Goal: Submit feedback/report problem: Submit feedback/report problem

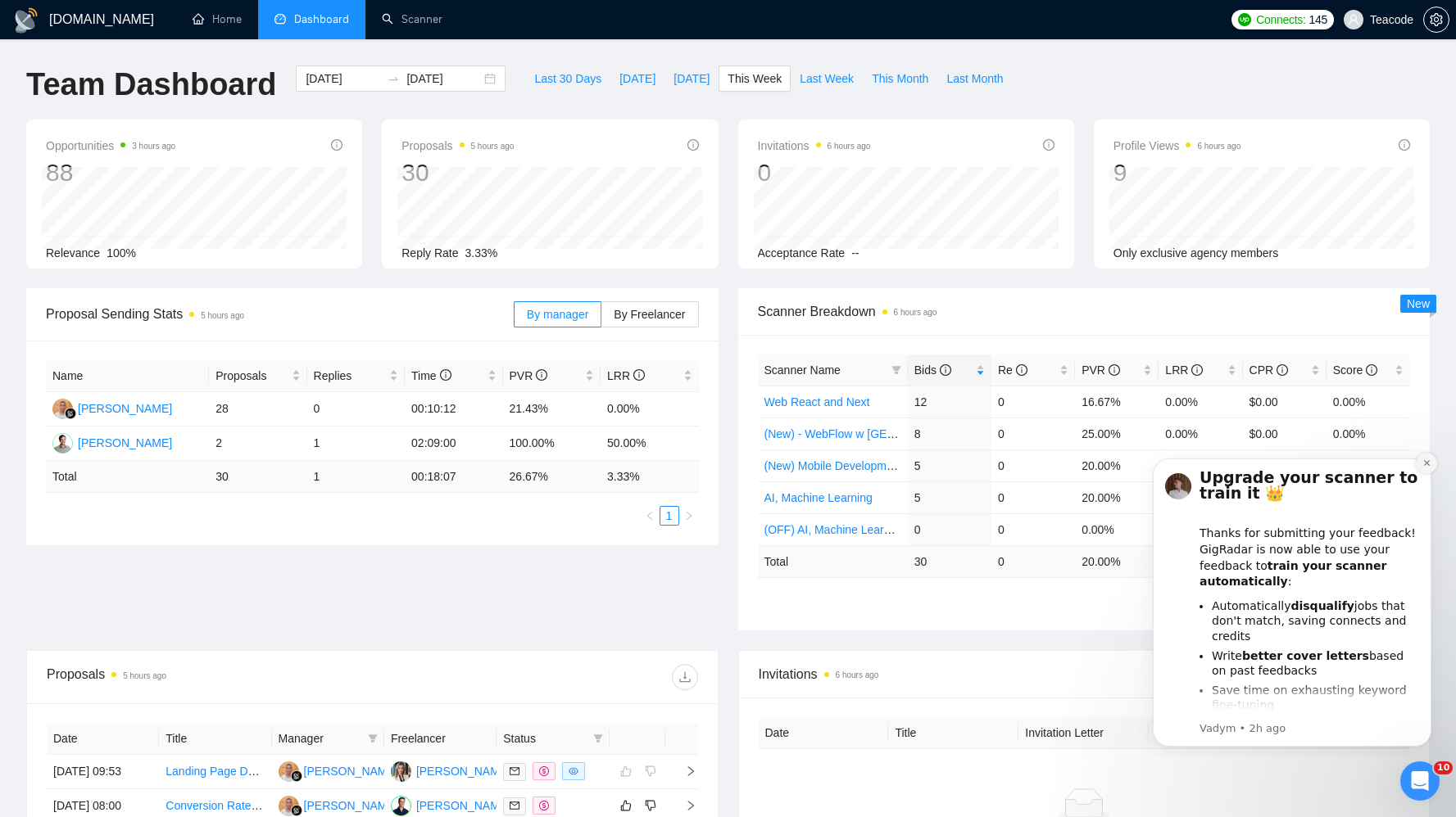
click at [1422, 464] on icon "Dismiss notification" at bounding box center [1426, 463] width 9 height 9
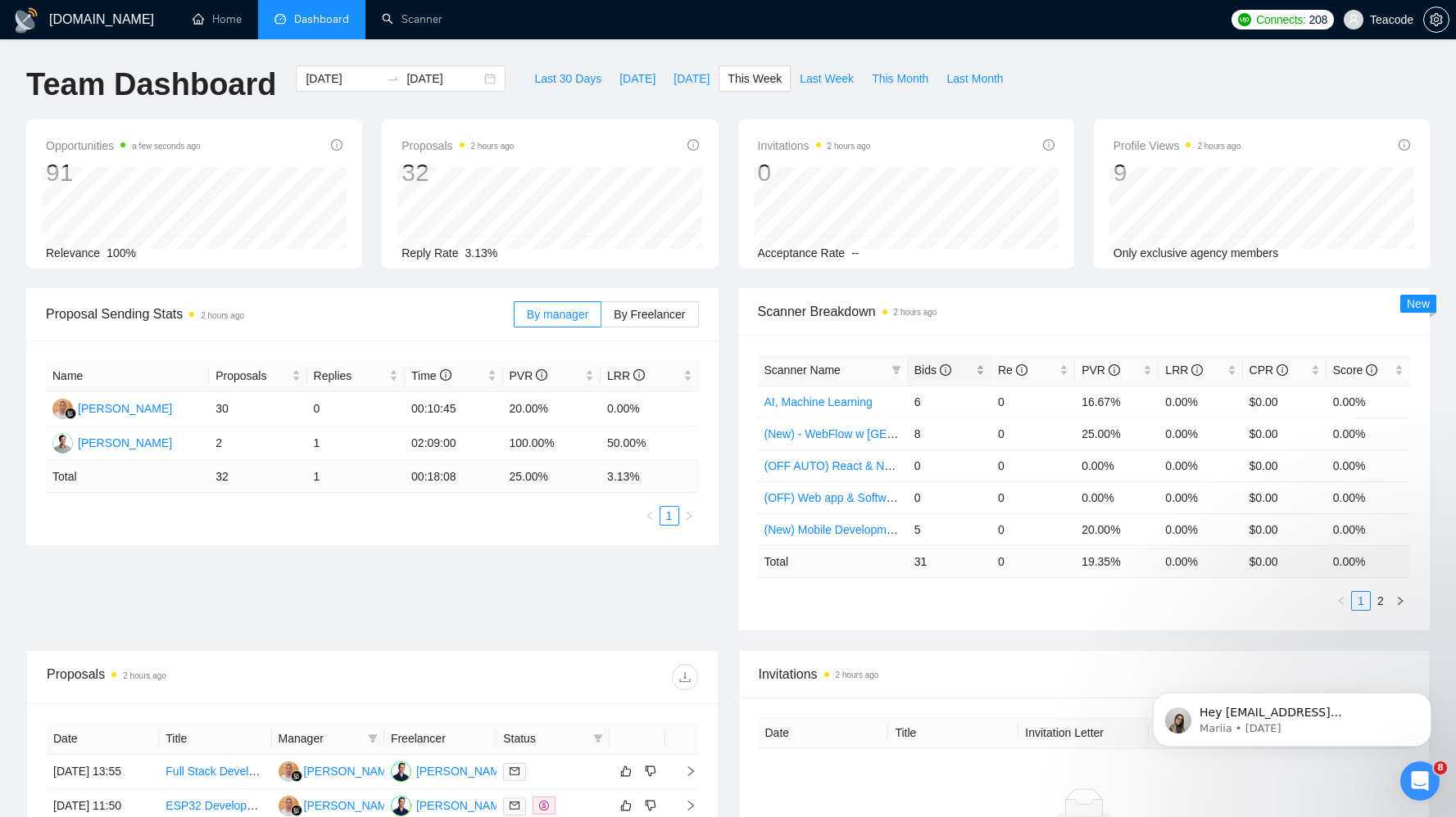
click at [938, 374] on span "Bids" at bounding box center [933, 370] width 37 height 13
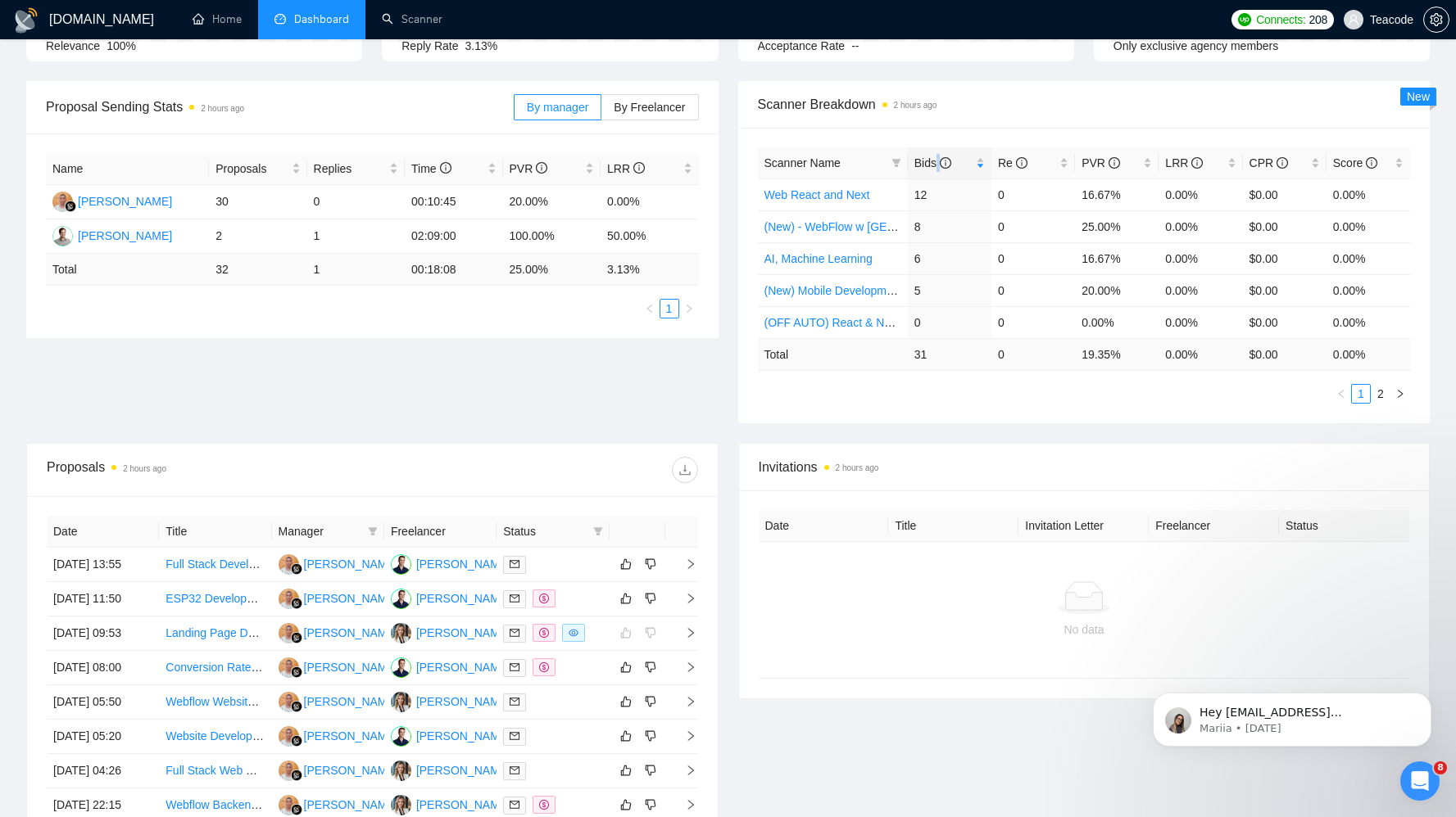
scroll to position [315, 0]
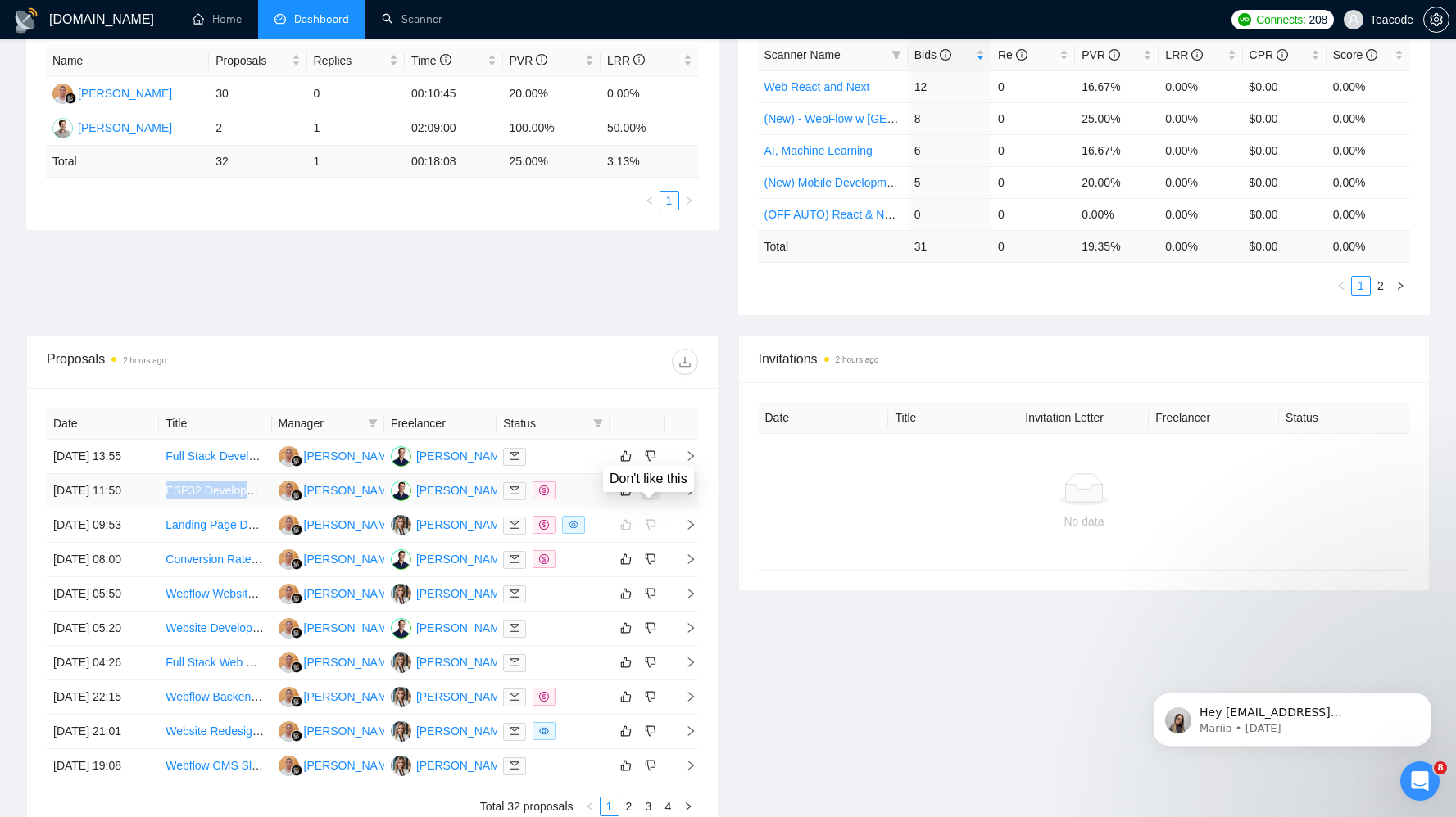
click at [653, 497] on icon "dislike" at bounding box center [650, 491] width 12 height 13
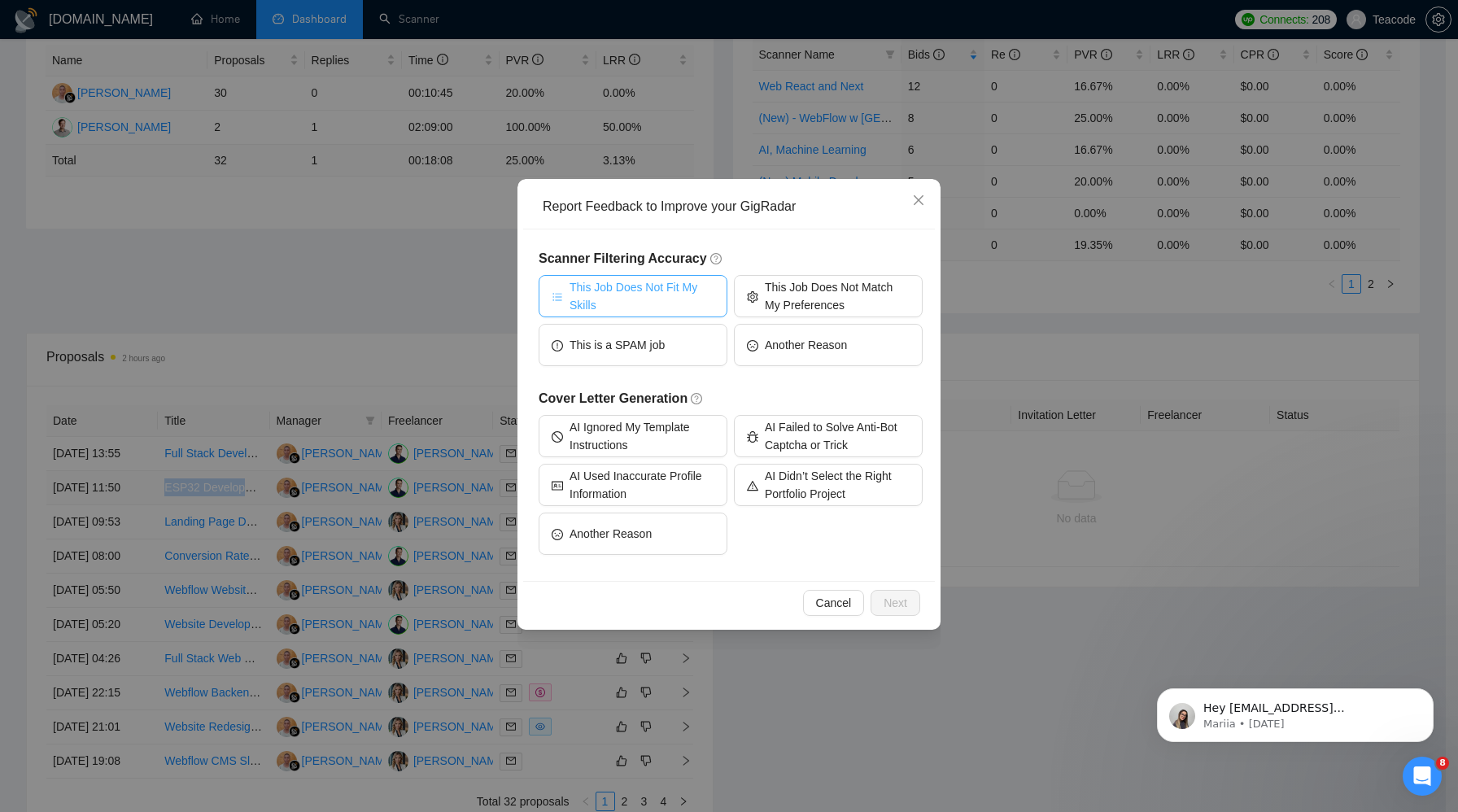
click at [668, 287] on span "This Job Does Not Fit My Skills" at bounding box center [642, 296] width 145 height 36
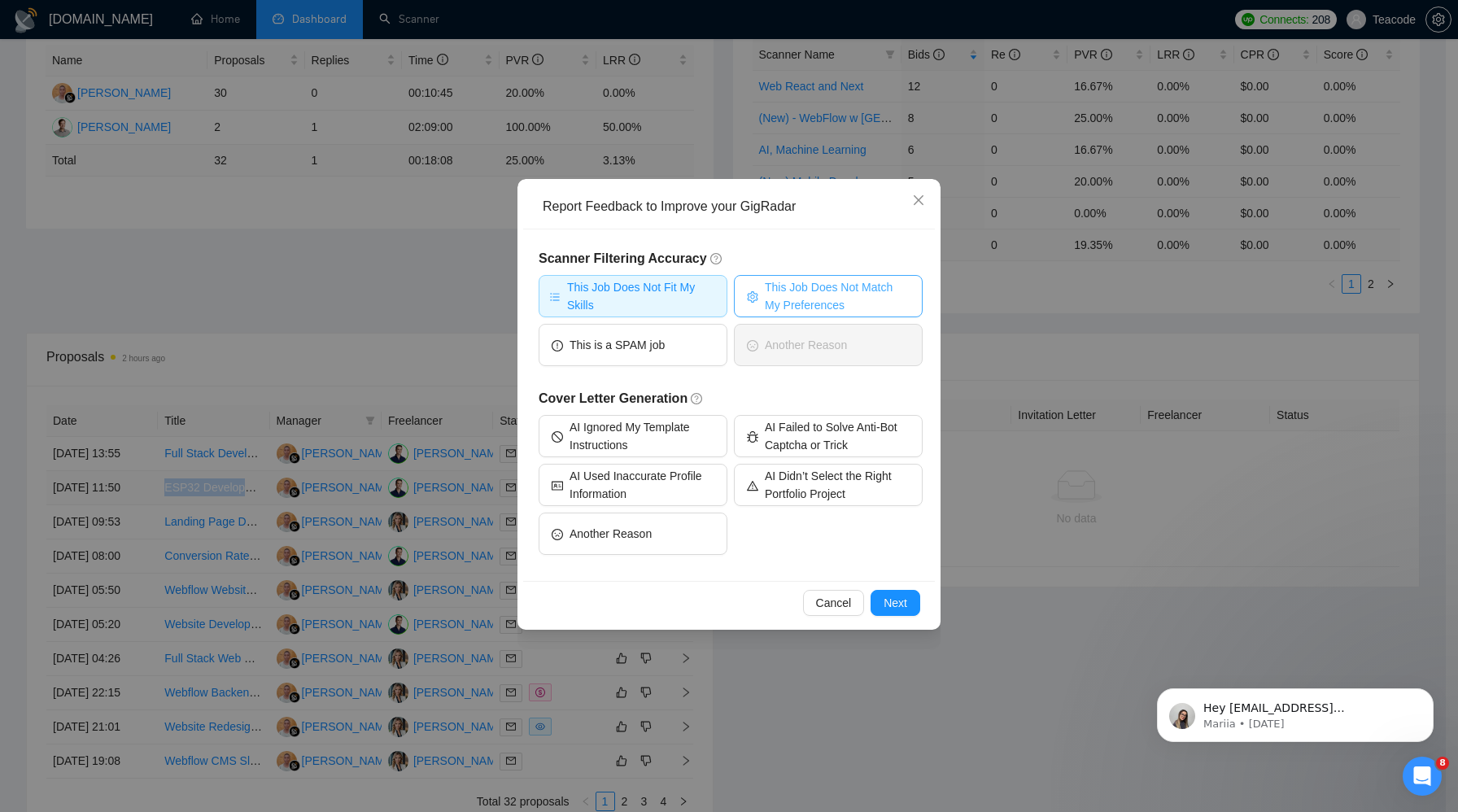
click at [786, 296] on span "This Job Does Not Match My Preferences" at bounding box center [837, 296] width 145 height 36
click at [892, 608] on span "Next" at bounding box center [896, 603] width 23 height 18
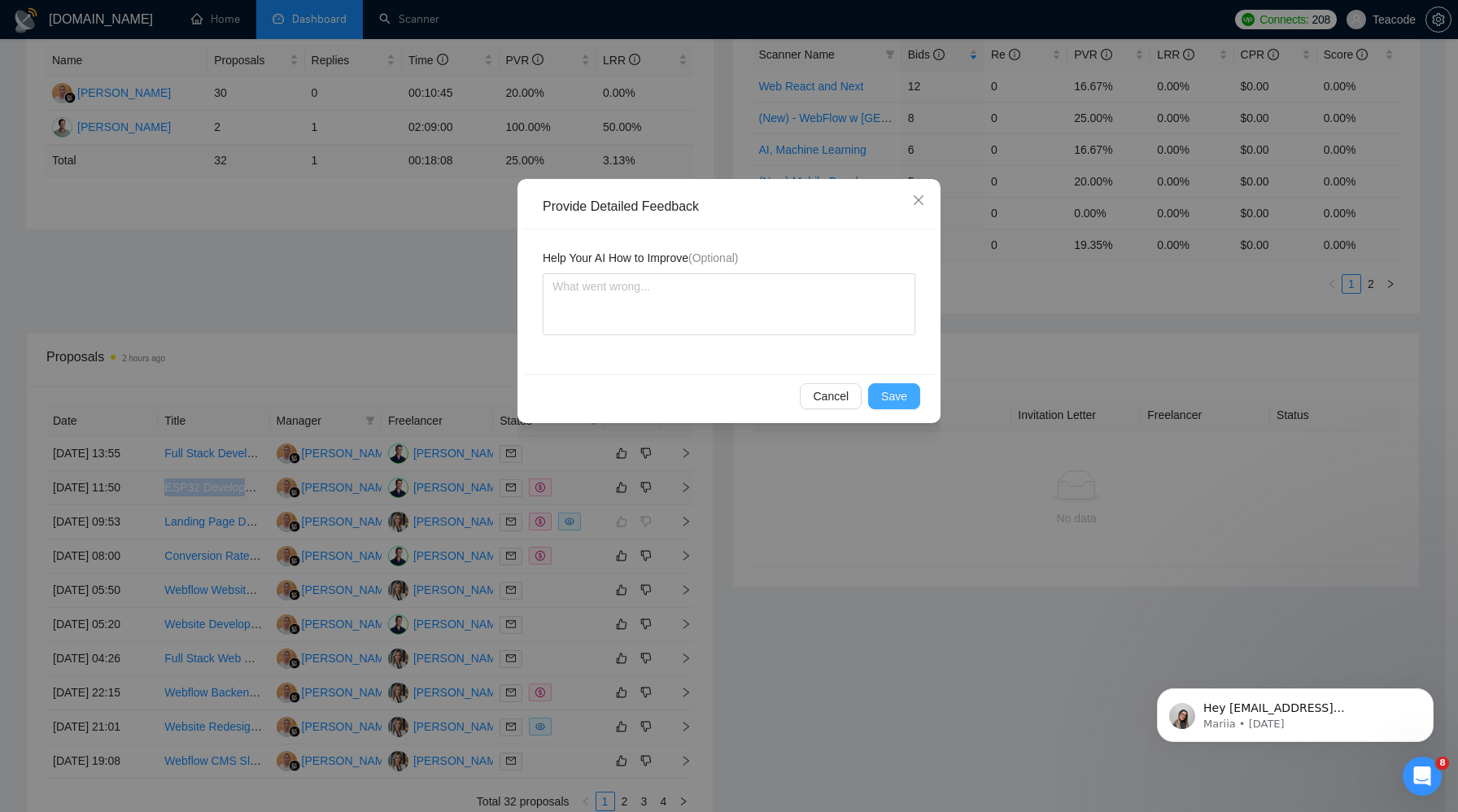
click at [905, 385] on button "Save" at bounding box center [894, 396] width 52 height 26
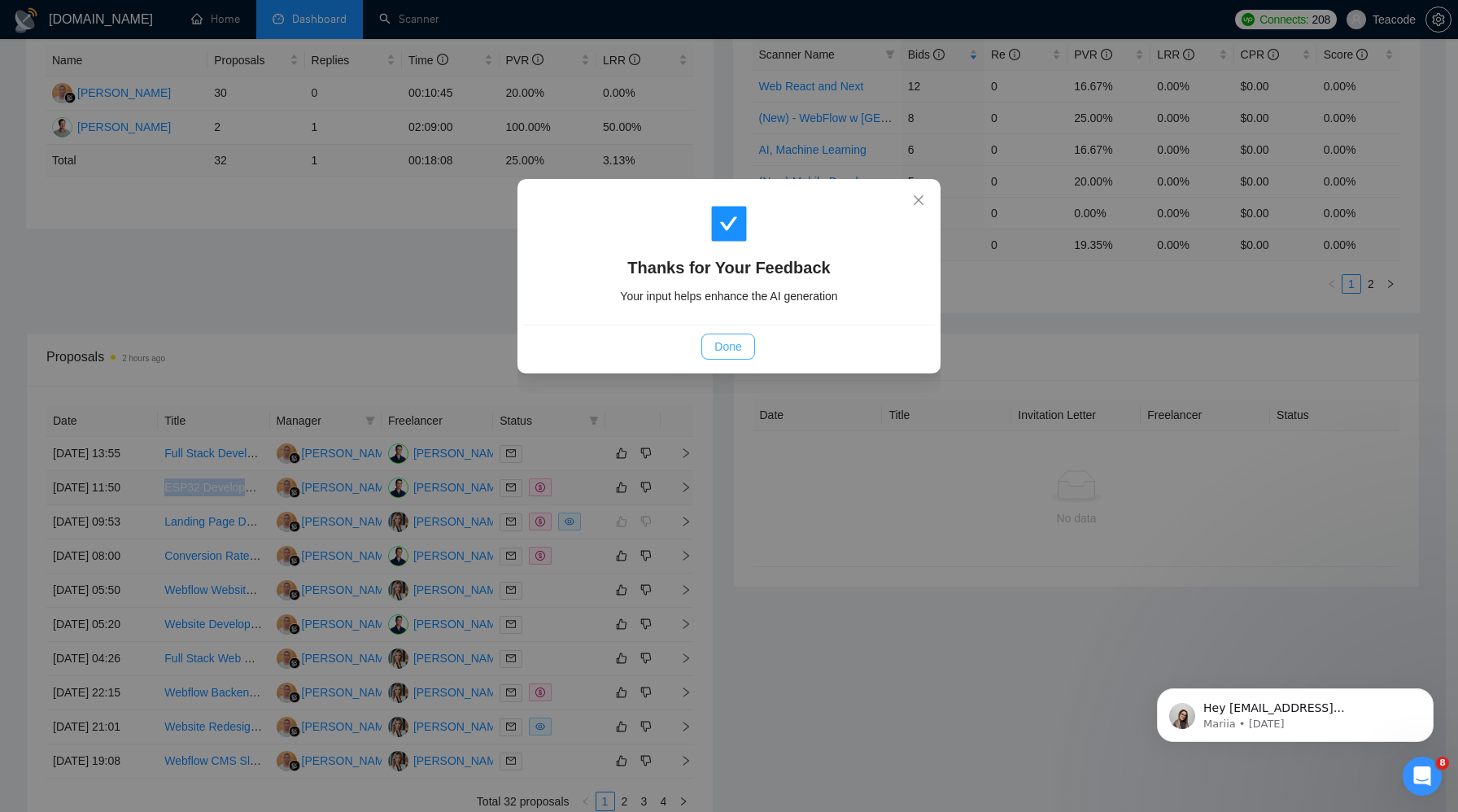
click at [723, 341] on span "Done" at bounding box center [728, 346] width 27 height 18
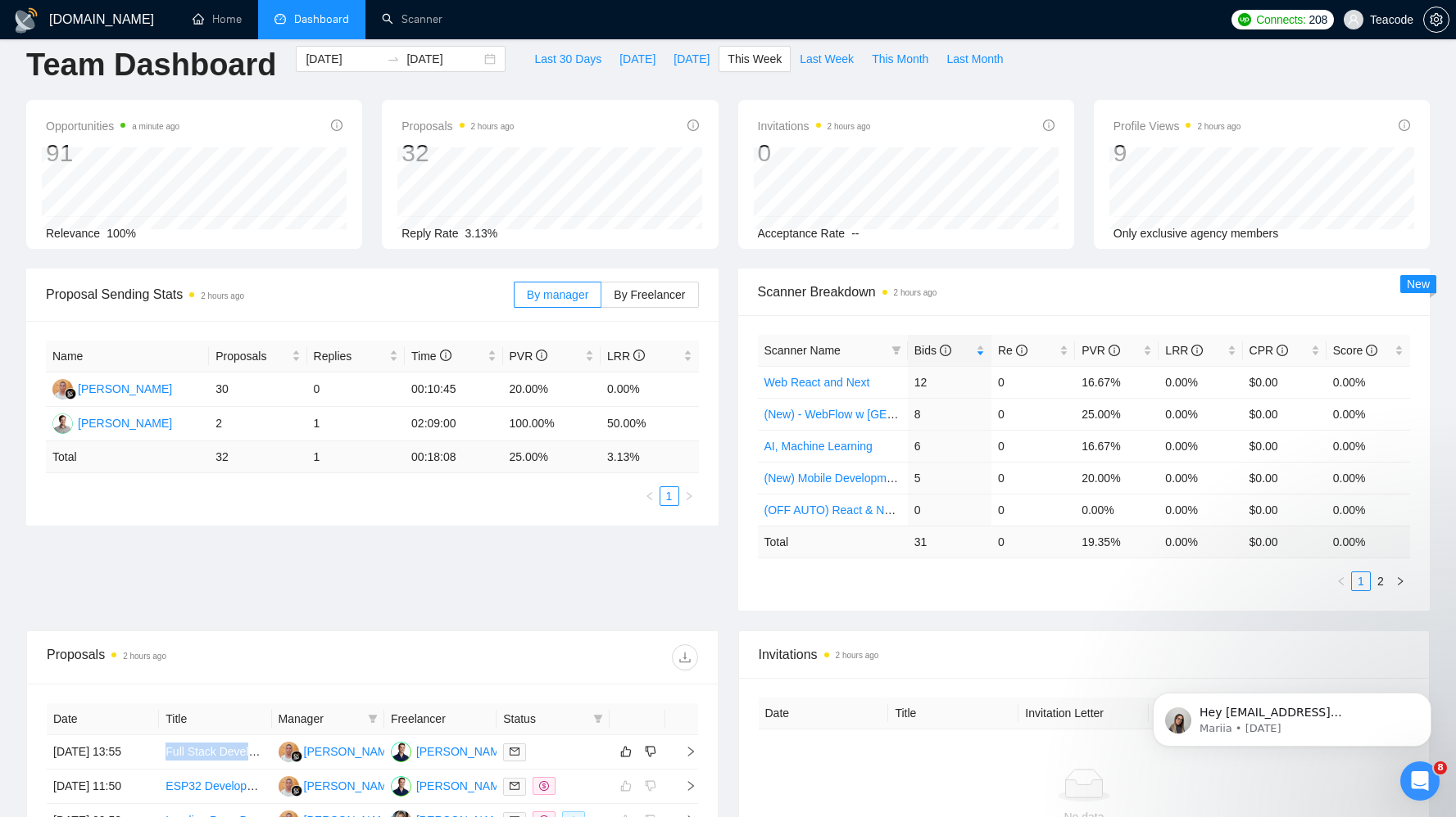
scroll to position [0, 0]
